Goal: Task Accomplishment & Management: Complete application form

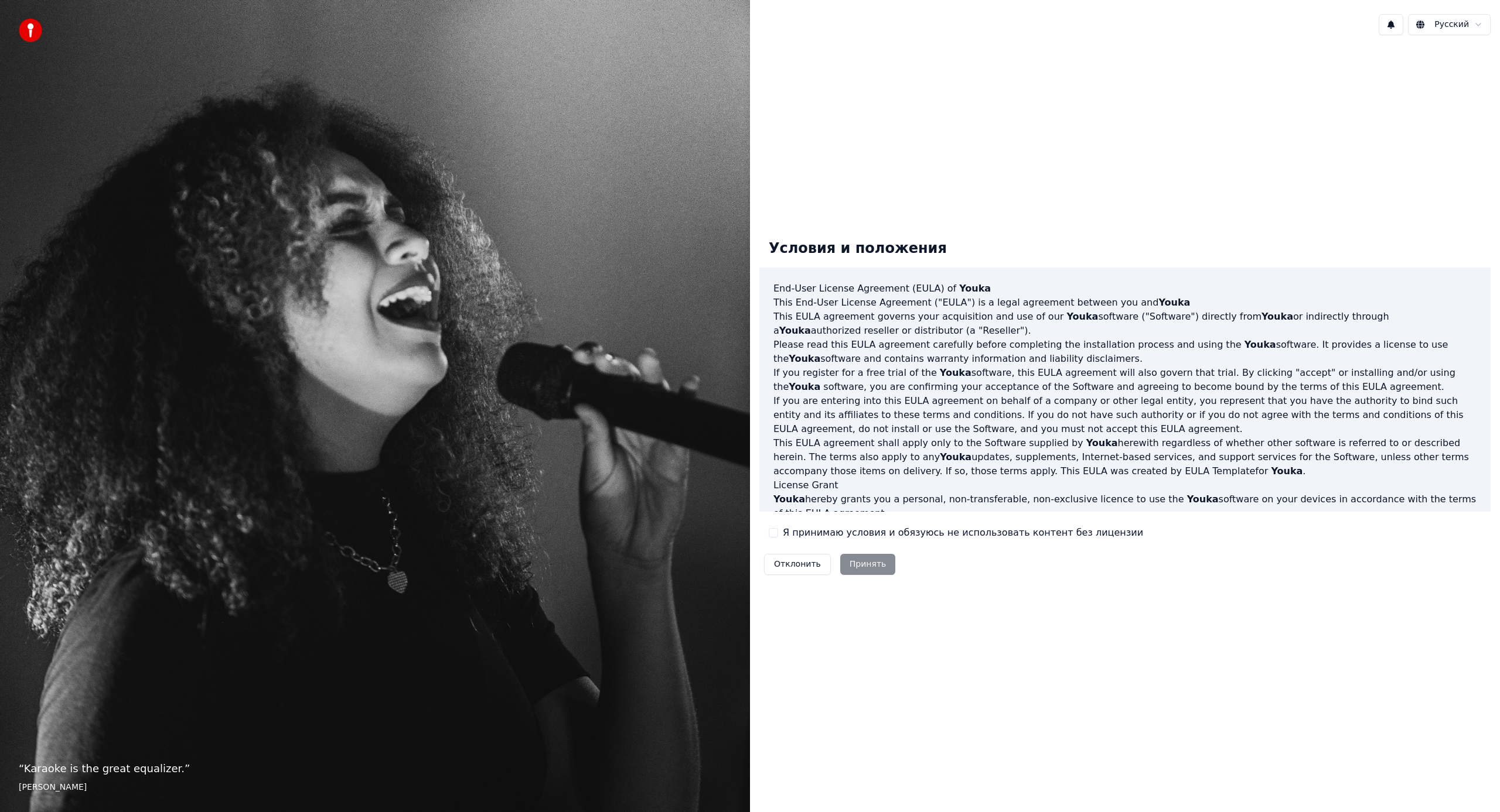
click at [872, 530] on label "Я принимаю условия и обязуюсь не использовать контент без лицензии" at bounding box center [962, 532] width 360 height 14
click at [778, 530] on button "Я принимаю условия и обязуюсь не использовать контент без лицензии" at bounding box center [773, 532] width 9 height 9
click at [871, 571] on button "Принять" at bounding box center [868, 565] width 56 height 21
